Goal: Task Accomplishment & Management: Manage account settings

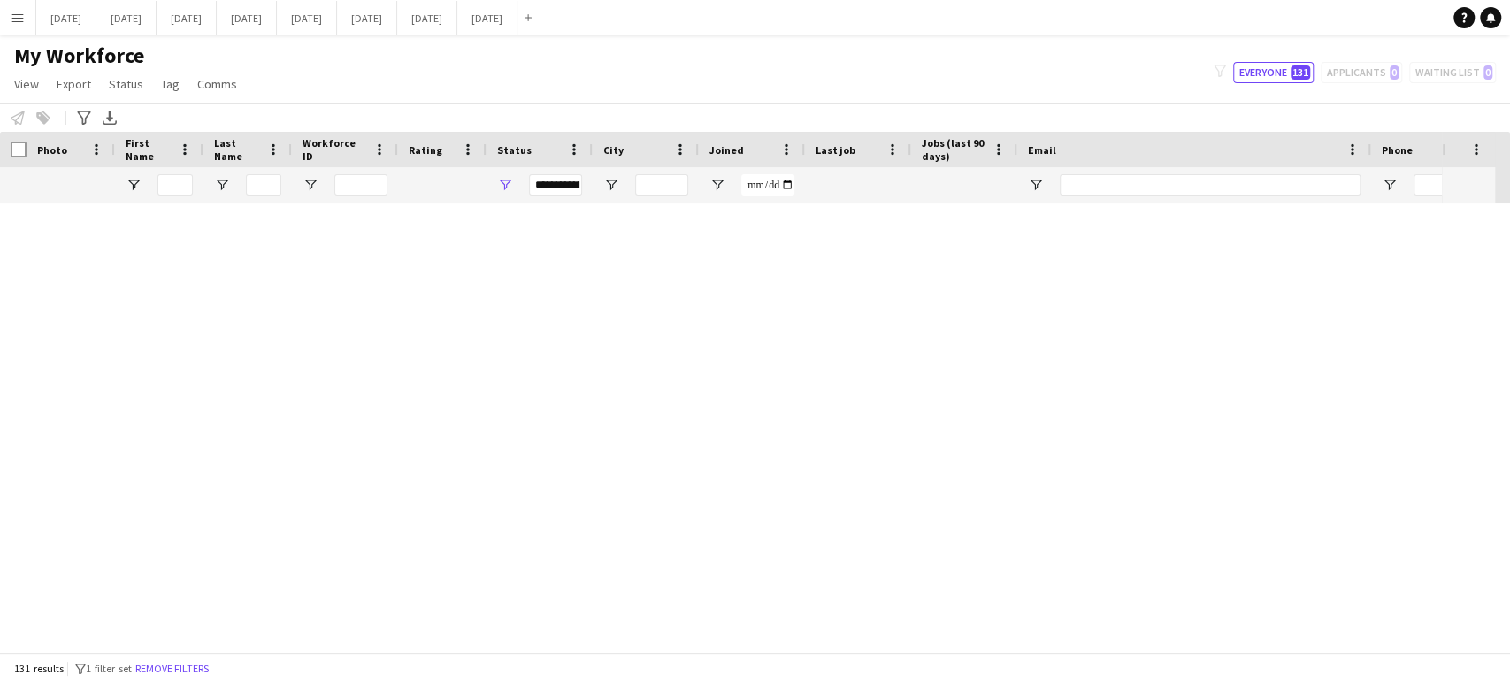
scroll to position [4522, 0]
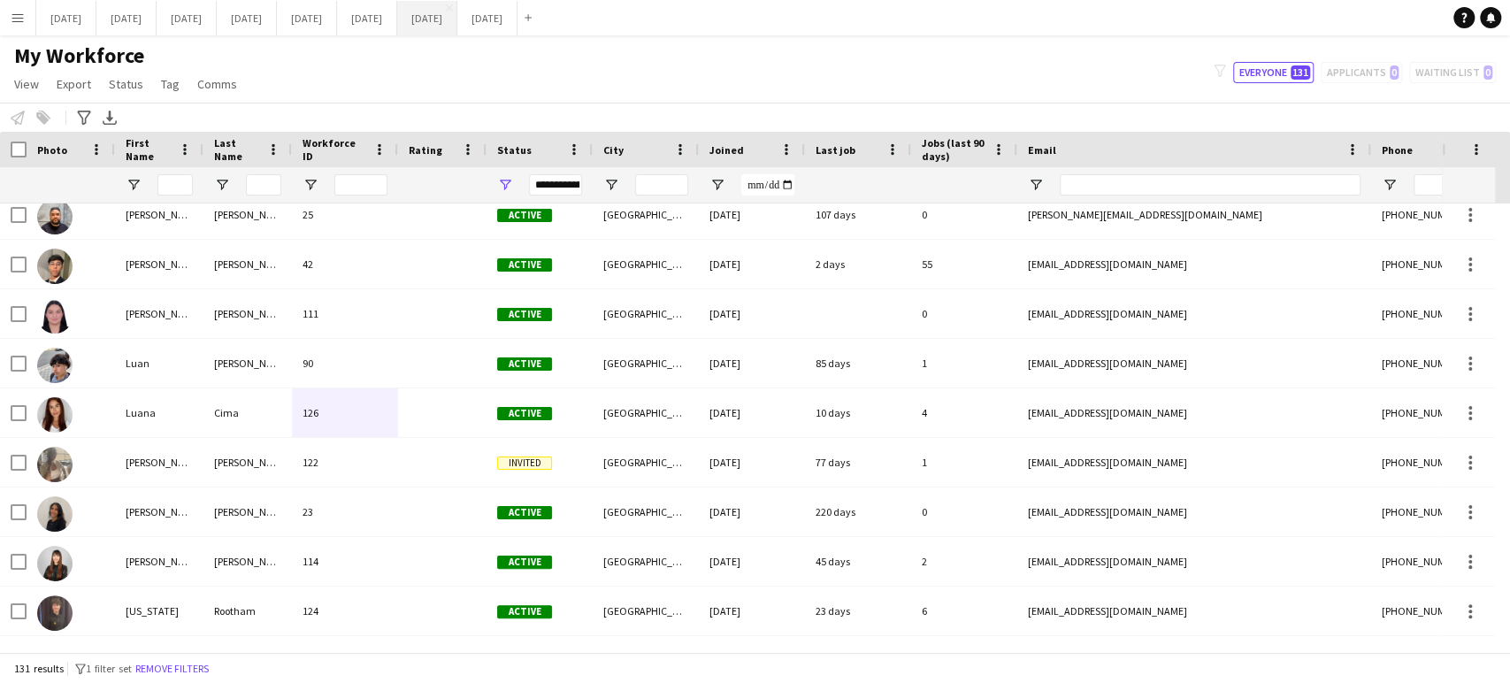
click at [457, 16] on button "[DATE] Close" at bounding box center [427, 18] width 60 height 35
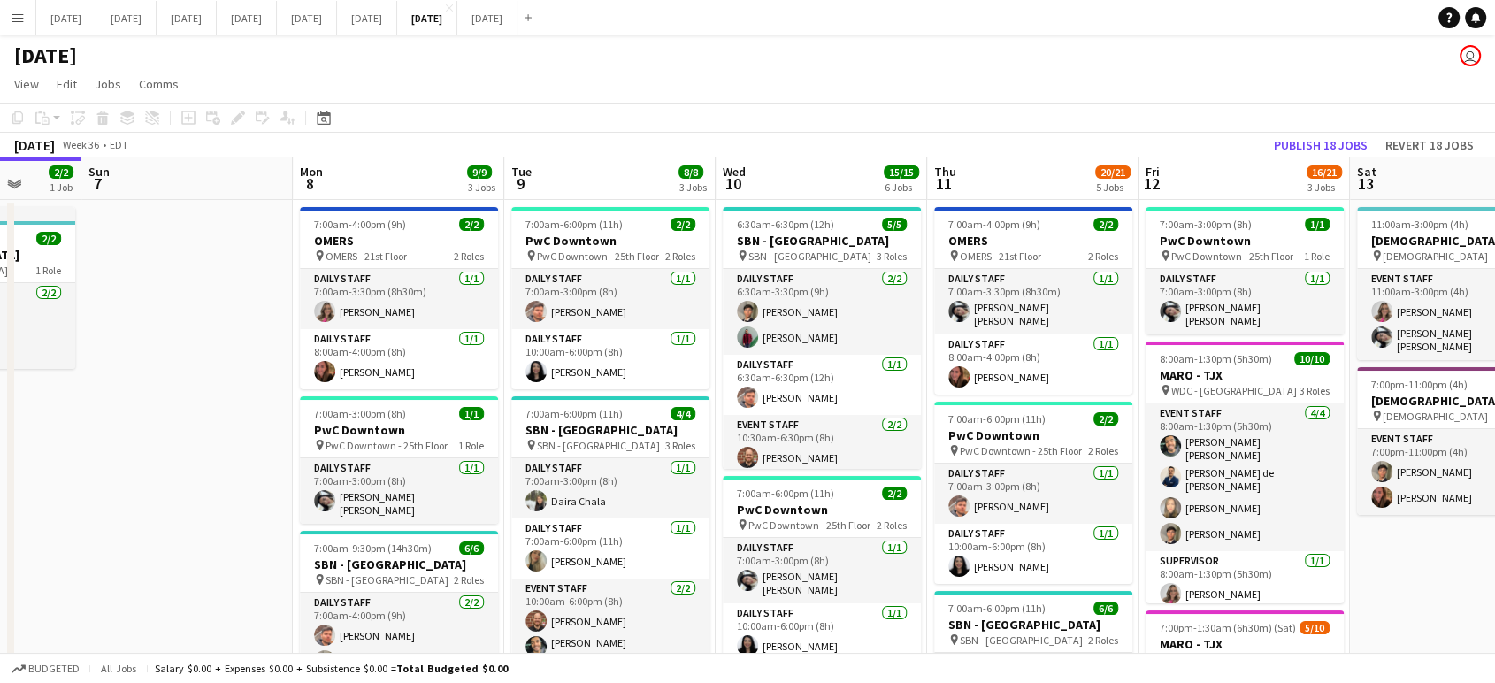
scroll to position [0, 767]
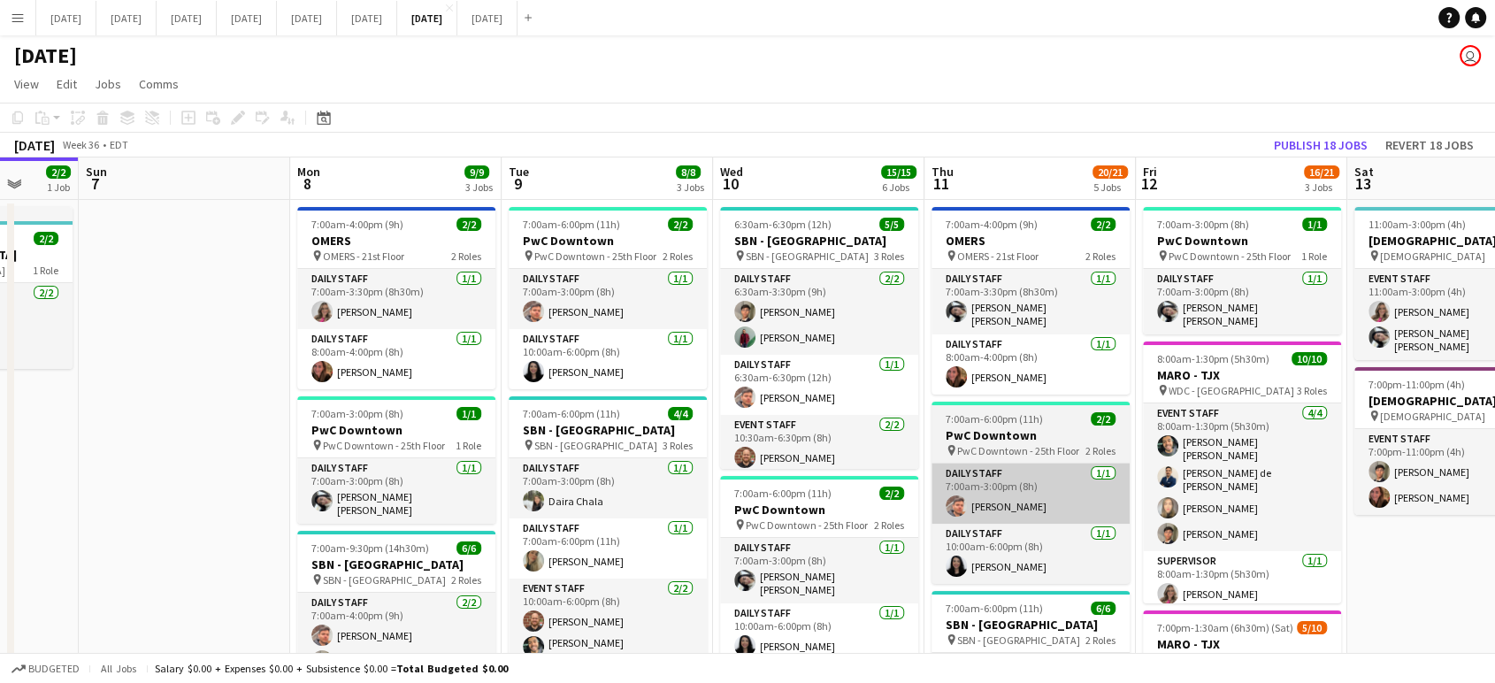
drag, startPoint x: 1175, startPoint y: 398, endPoint x: 937, endPoint y: 458, distance: 245.5
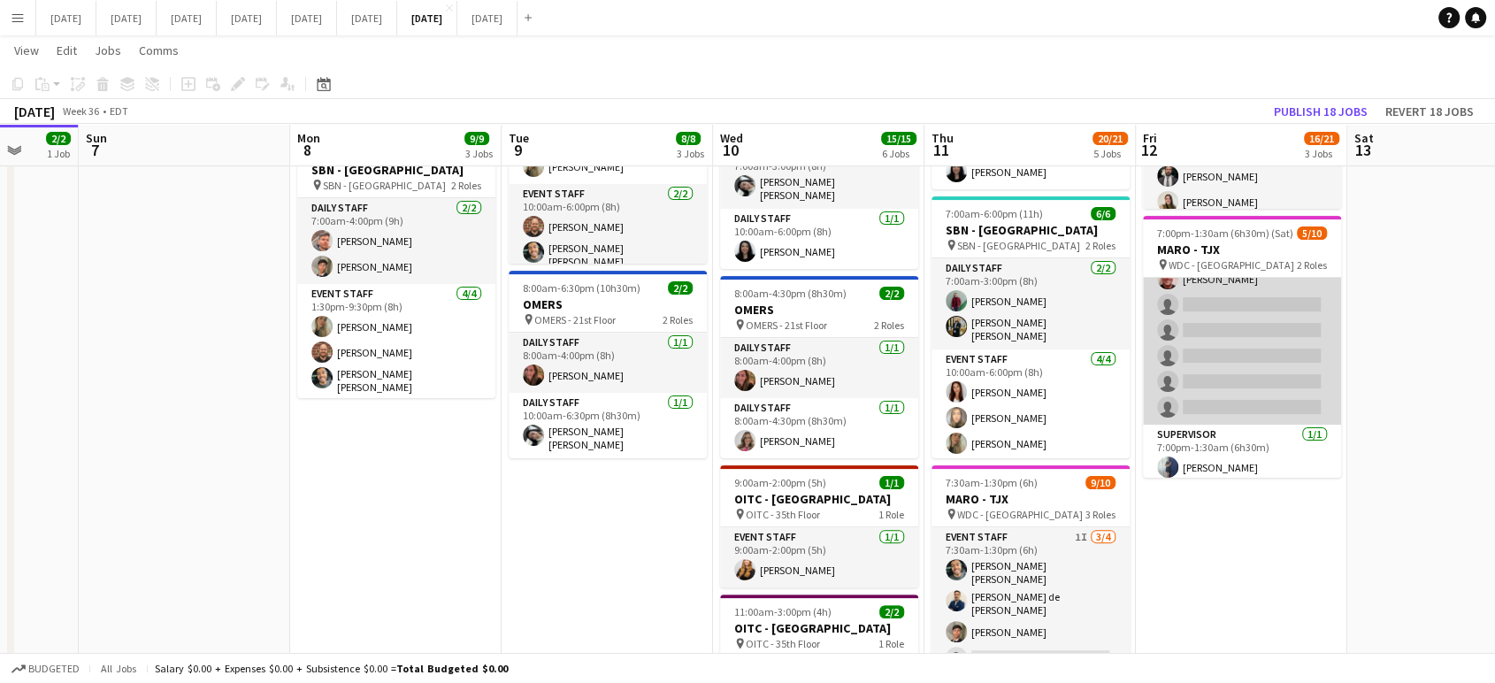
scroll to position [126, 0]
click at [1281, 334] on app-card-role "Event Staff 4I [DATE] 7:00pm-1:30am (6h30m) [PERSON_NAME] [PERSON_NAME] [PERSON…" at bounding box center [1242, 284] width 198 height 265
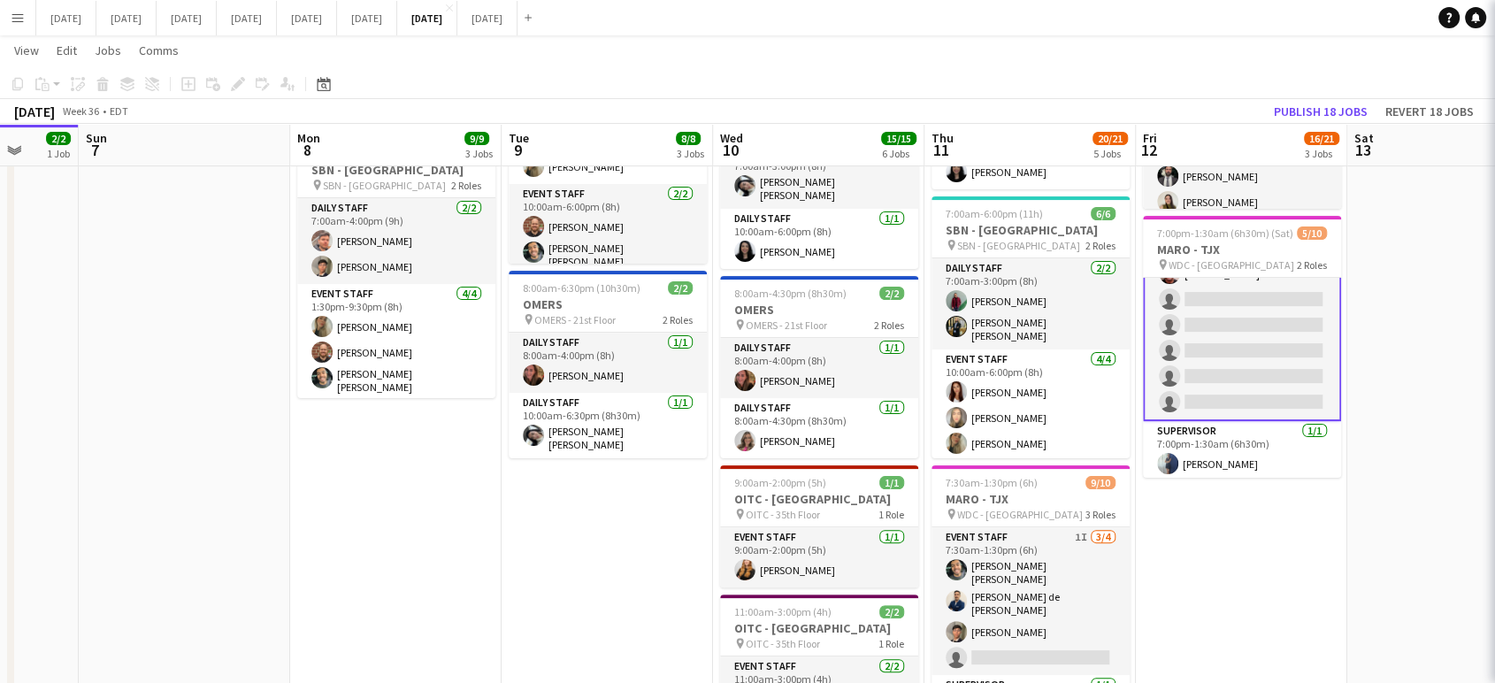
scroll to position [127, 0]
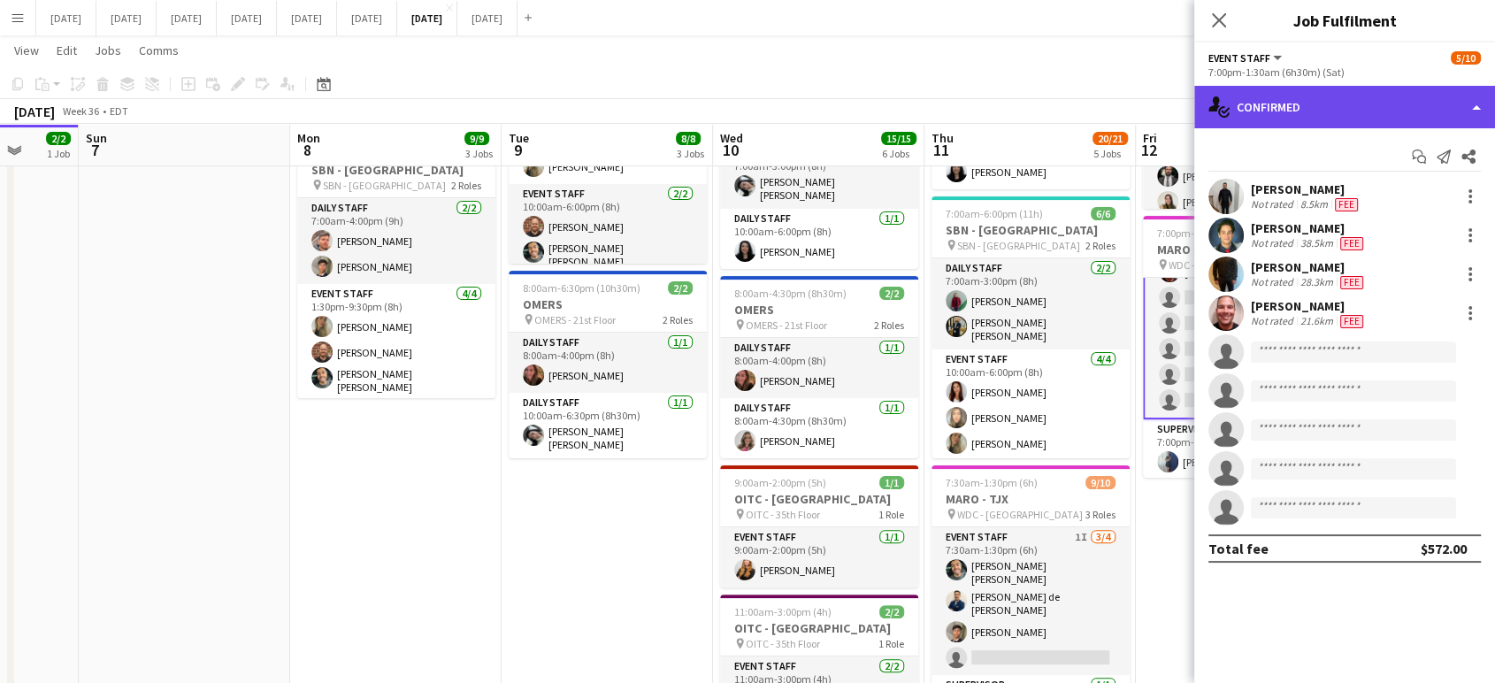
click at [1479, 97] on div "single-neutral-actions-check-2 Confirmed" at bounding box center [1345, 107] width 301 height 42
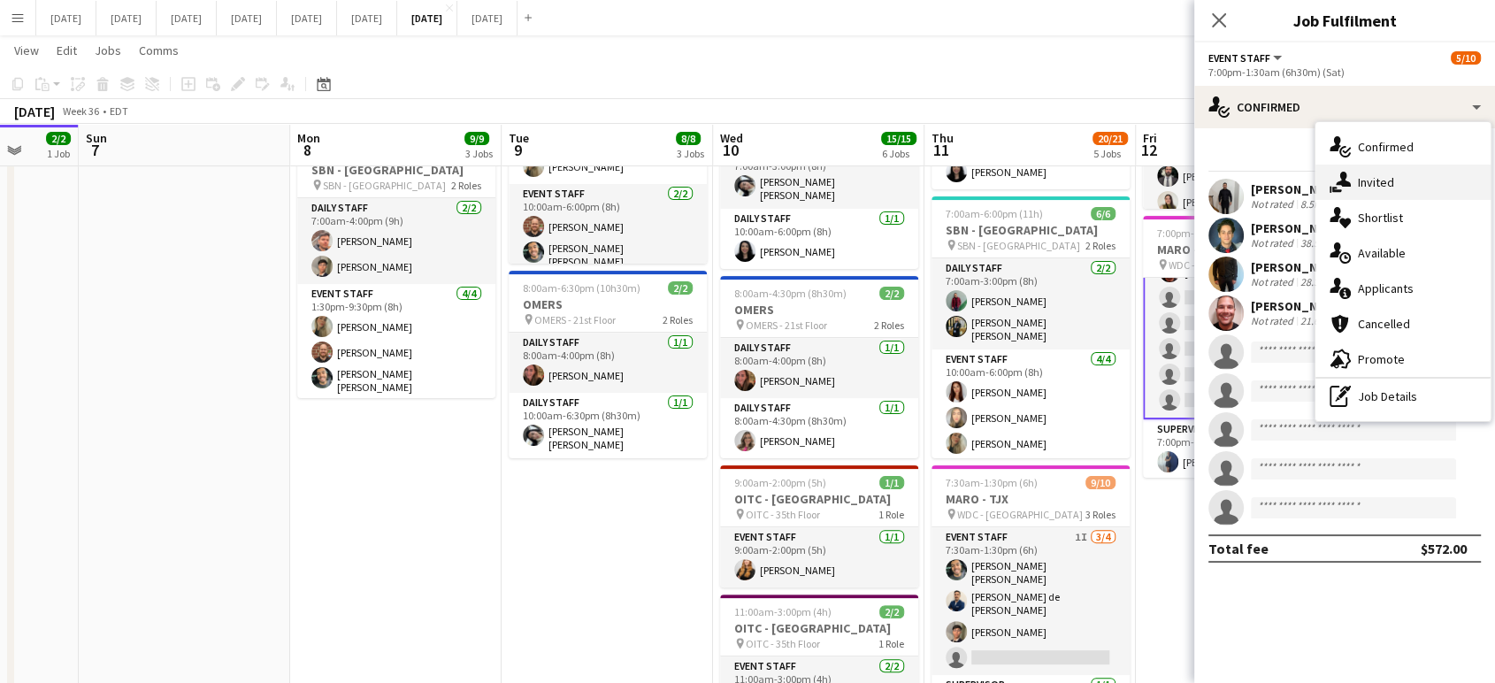
click at [1417, 177] on div "single-neutral-actions-share-1 Invited" at bounding box center [1403, 182] width 175 height 35
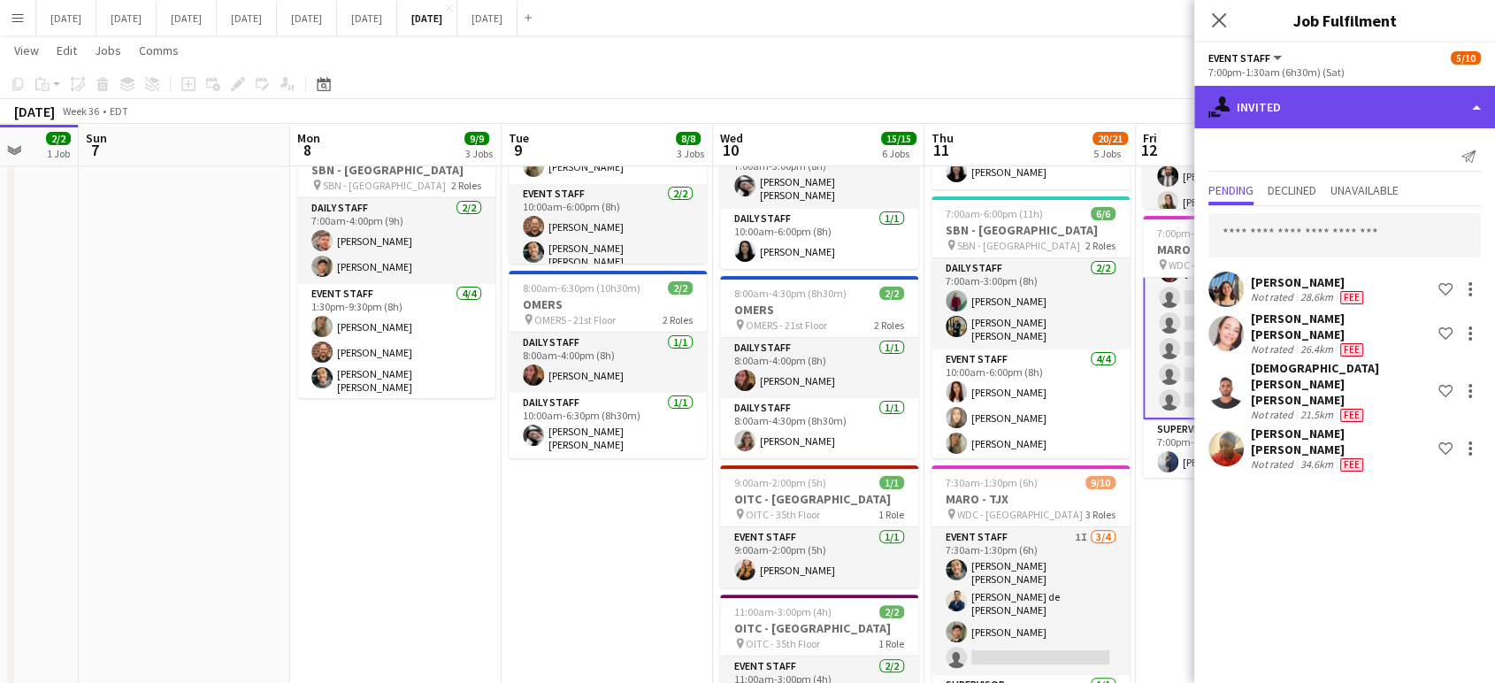
click at [1474, 105] on div "single-neutral-actions-share-1 Invited" at bounding box center [1345, 107] width 301 height 42
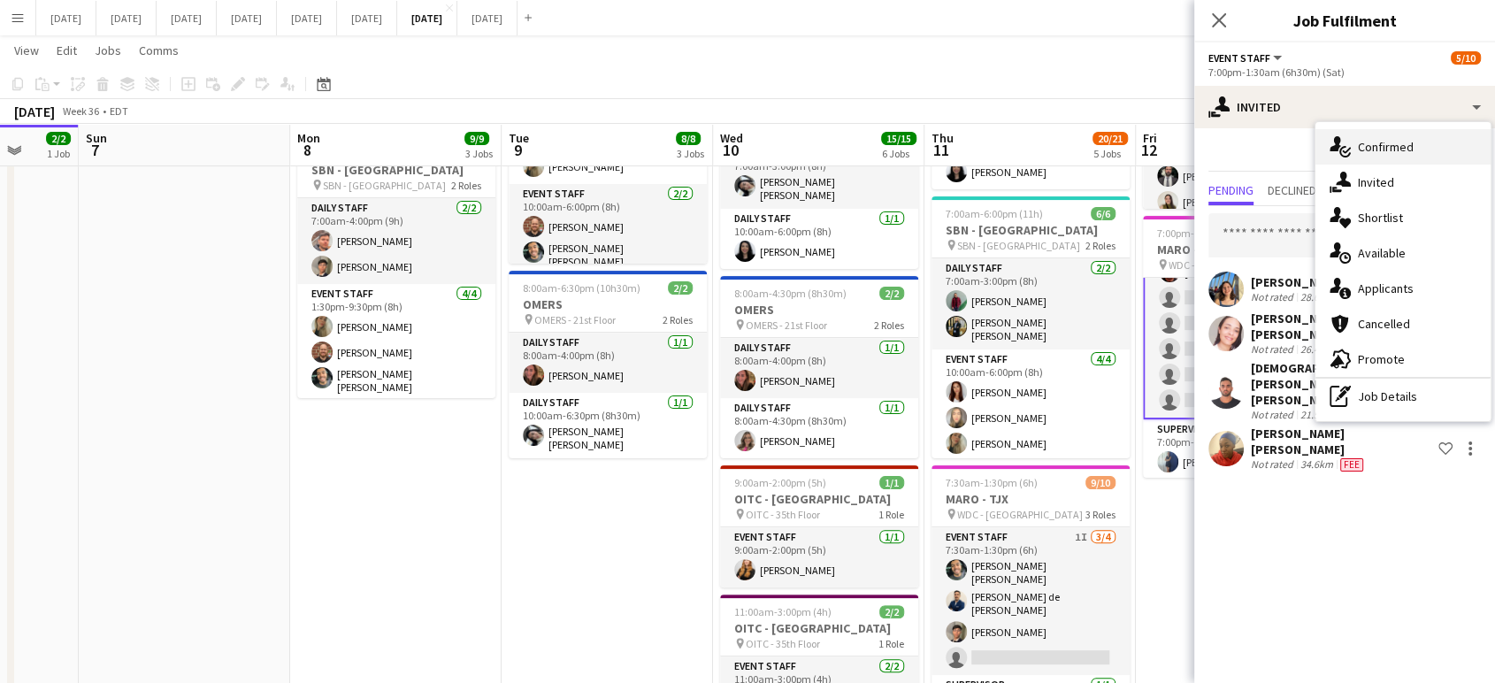
click at [1426, 146] on div "single-neutral-actions-check-2 Confirmed" at bounding box center [1403, 146] width 175 height 35
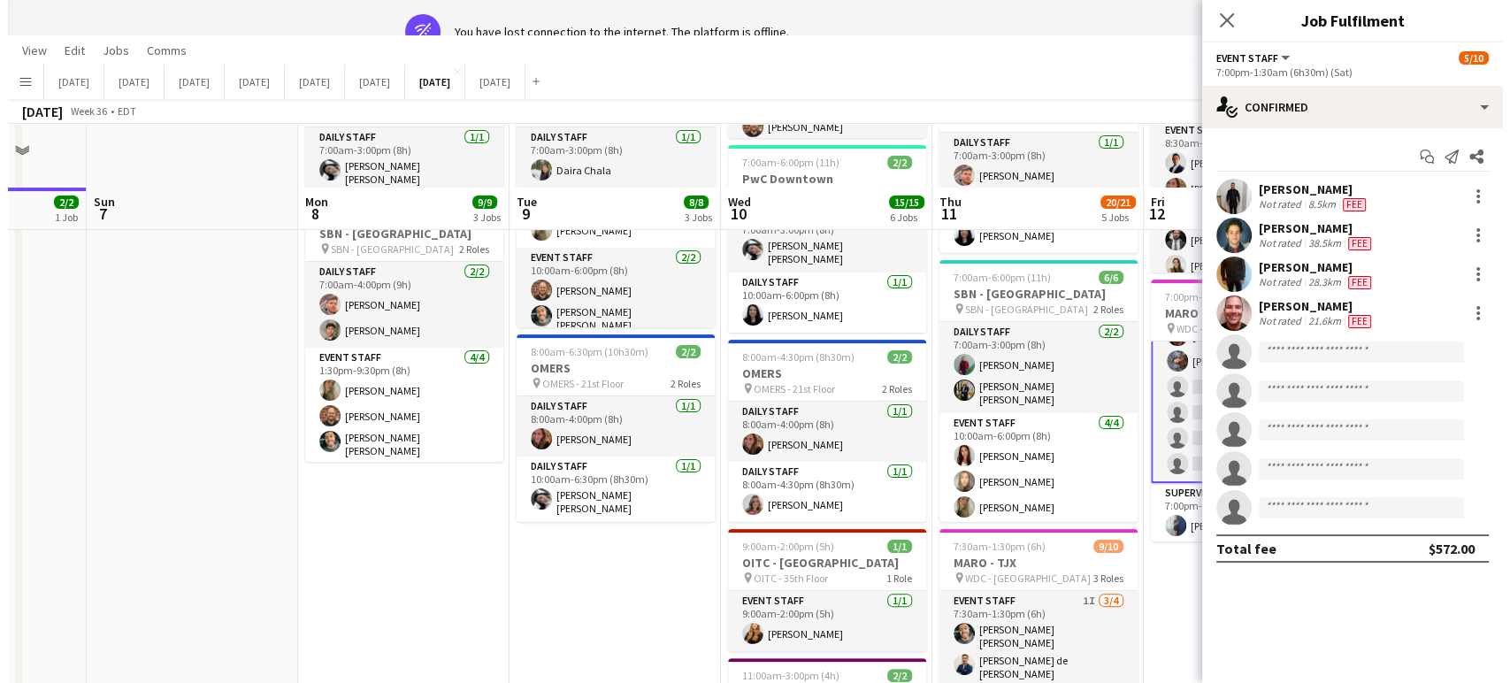
scroll to position [0, 0]
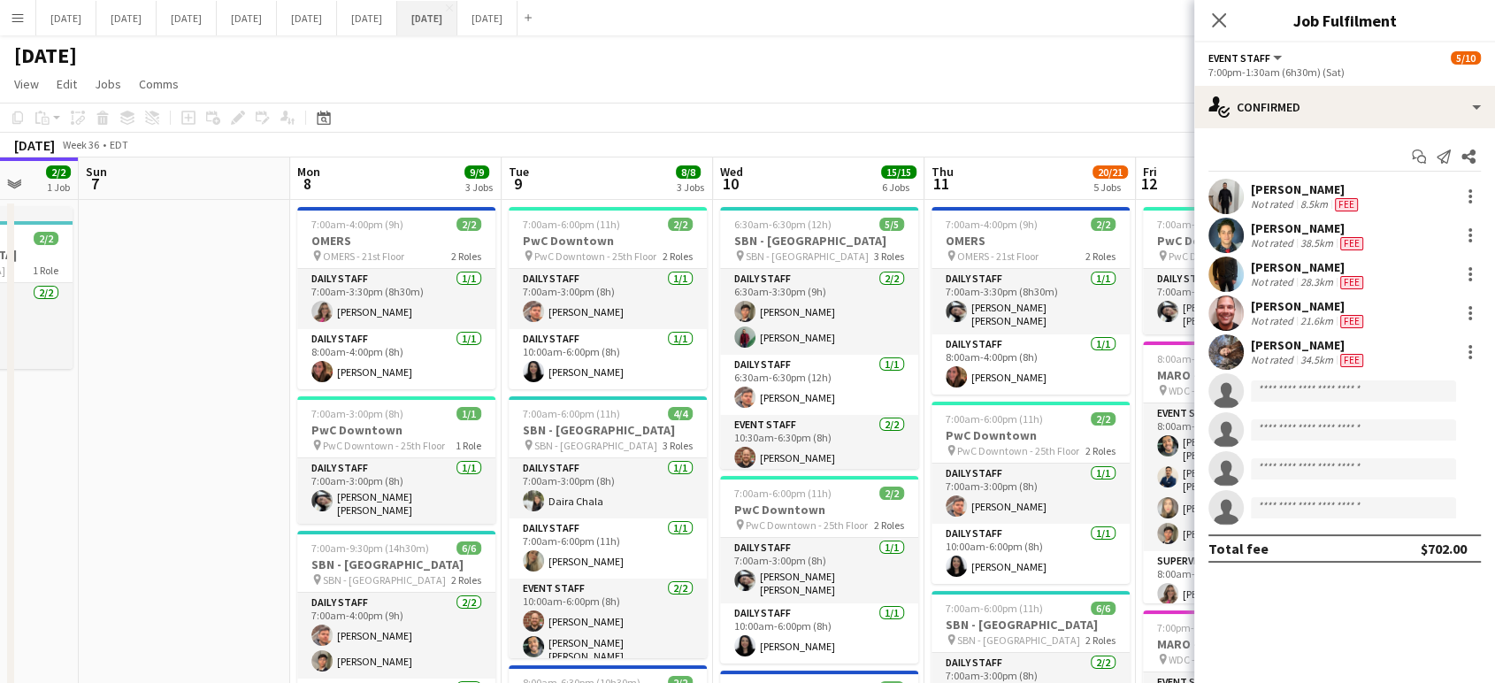
click at [457, 5] on button "[DATE] Close" at bounding box center [427, 18] width 60 height 35
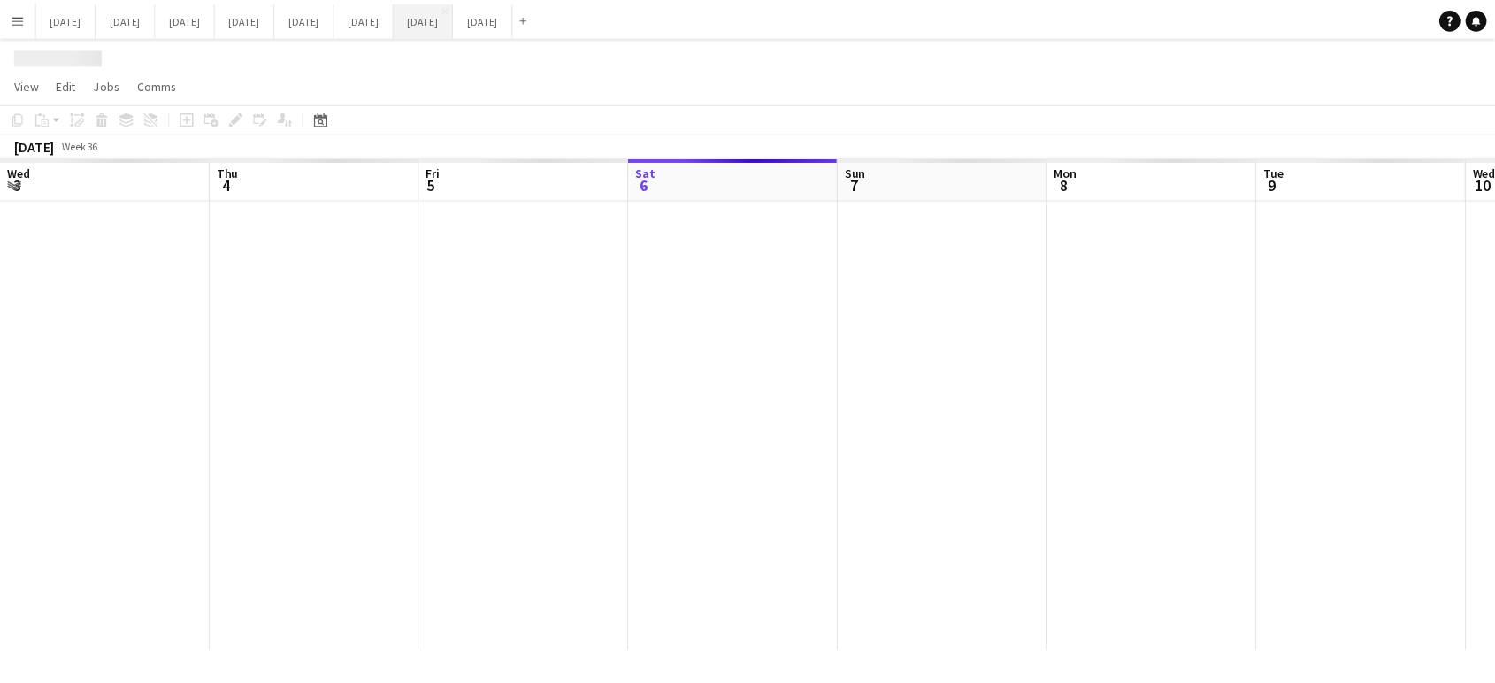
scroll to position [0, 423]
